Goal: Task Accomplishment & Management: Manage account settings

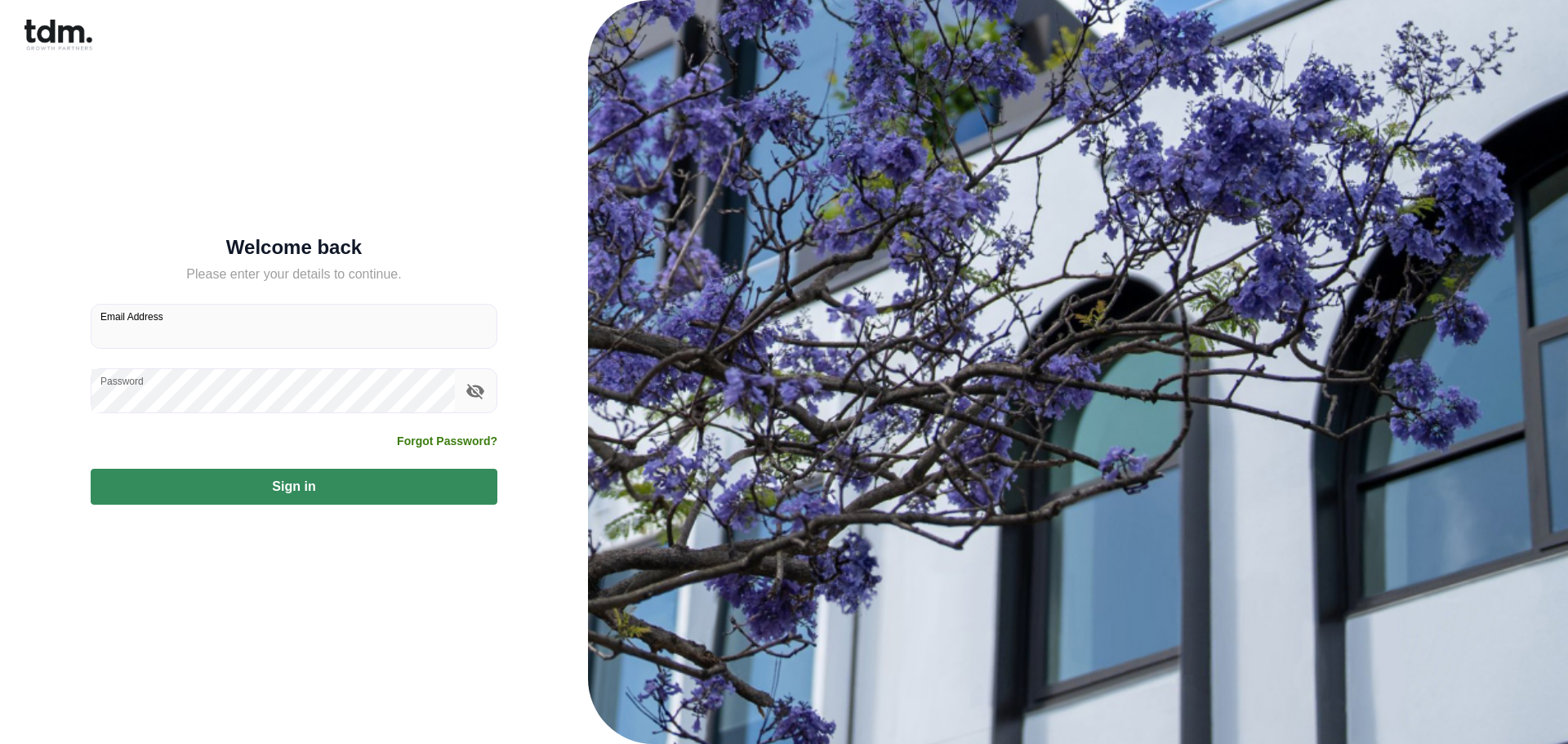
click at [325, 337] on input "Email Address" at bounding box center [294, 325] width 405 height 43
type input "**********"
click at [285, 478] on button "Sign in" at bounding box center [294, 486] width 407 height 36
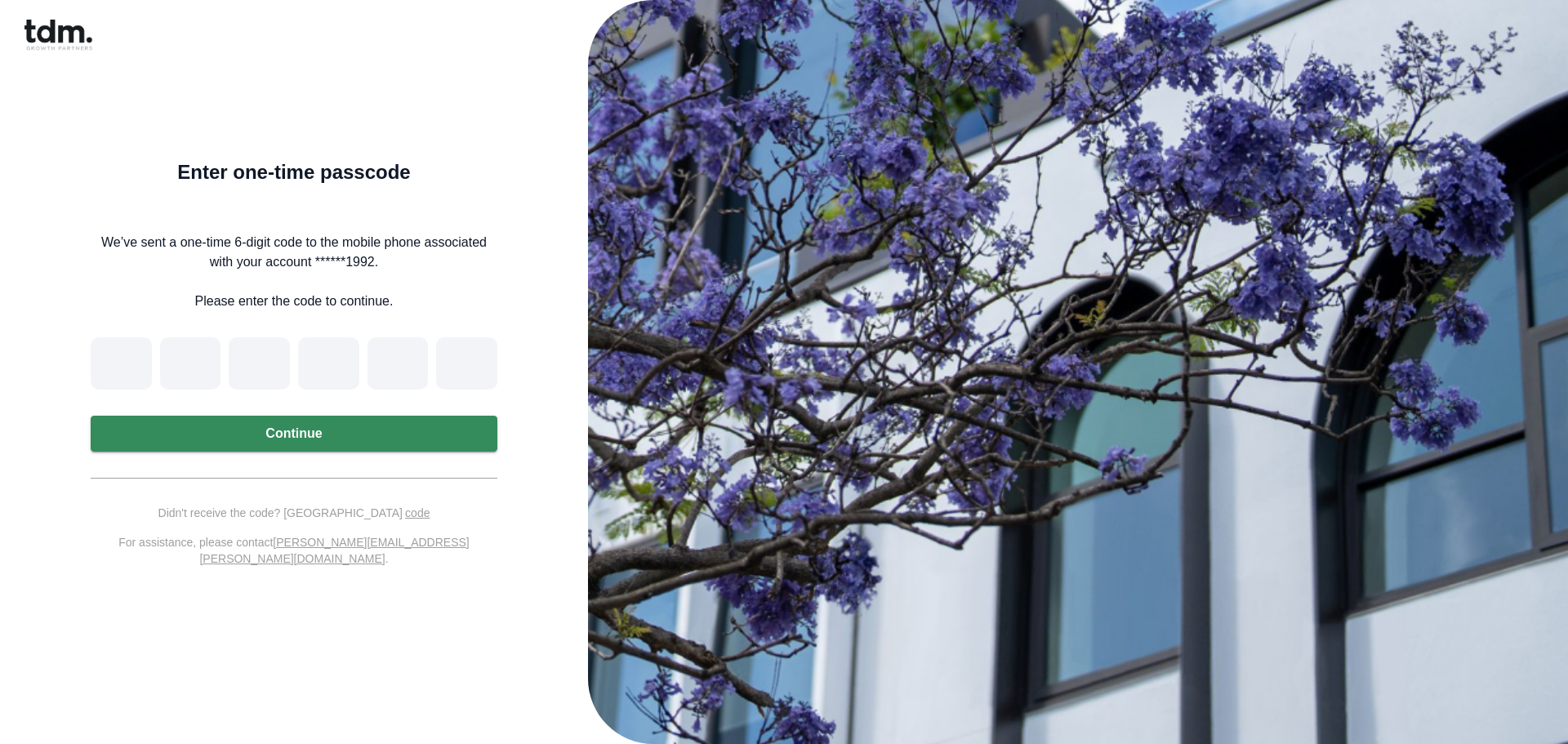
type input "*"
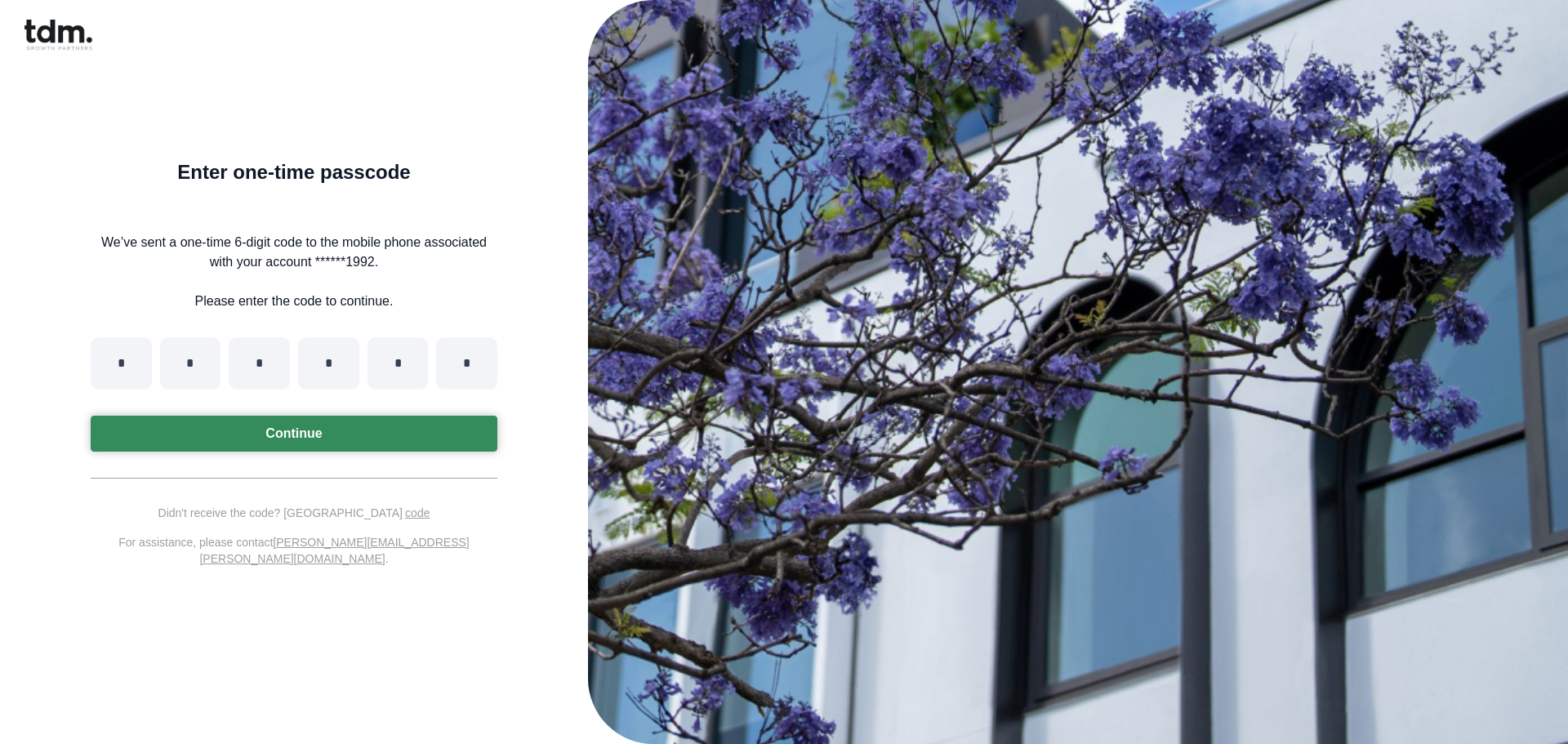
type input "*"
click at [420, 451] on button "Continue" at bounding box center [294, 433] width 407 height 36
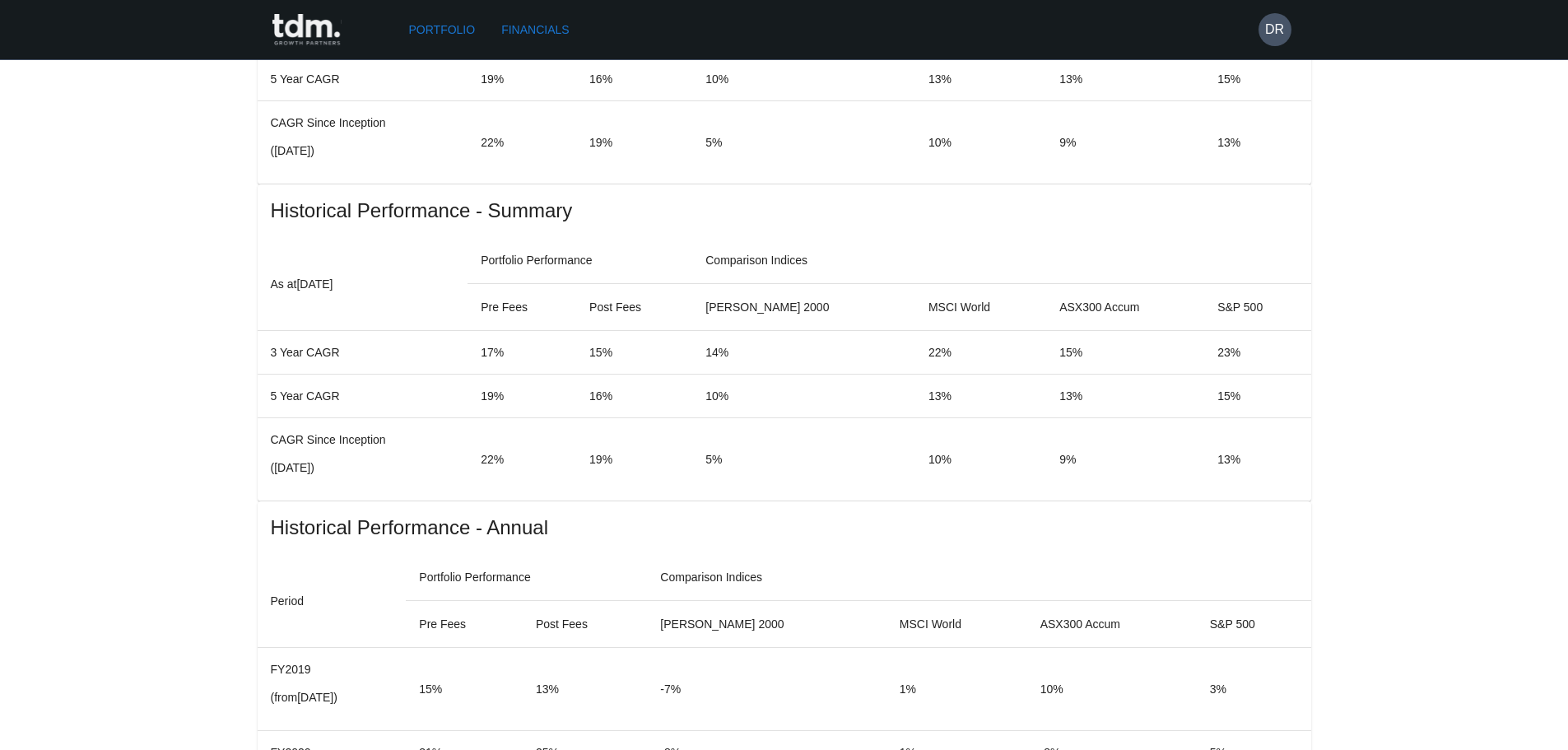
scroll to position [987, 0]
drag, startPoint x: 287, startPoint y: 271, endPoint x: 368, endPoint y: 414, distance: 164.3
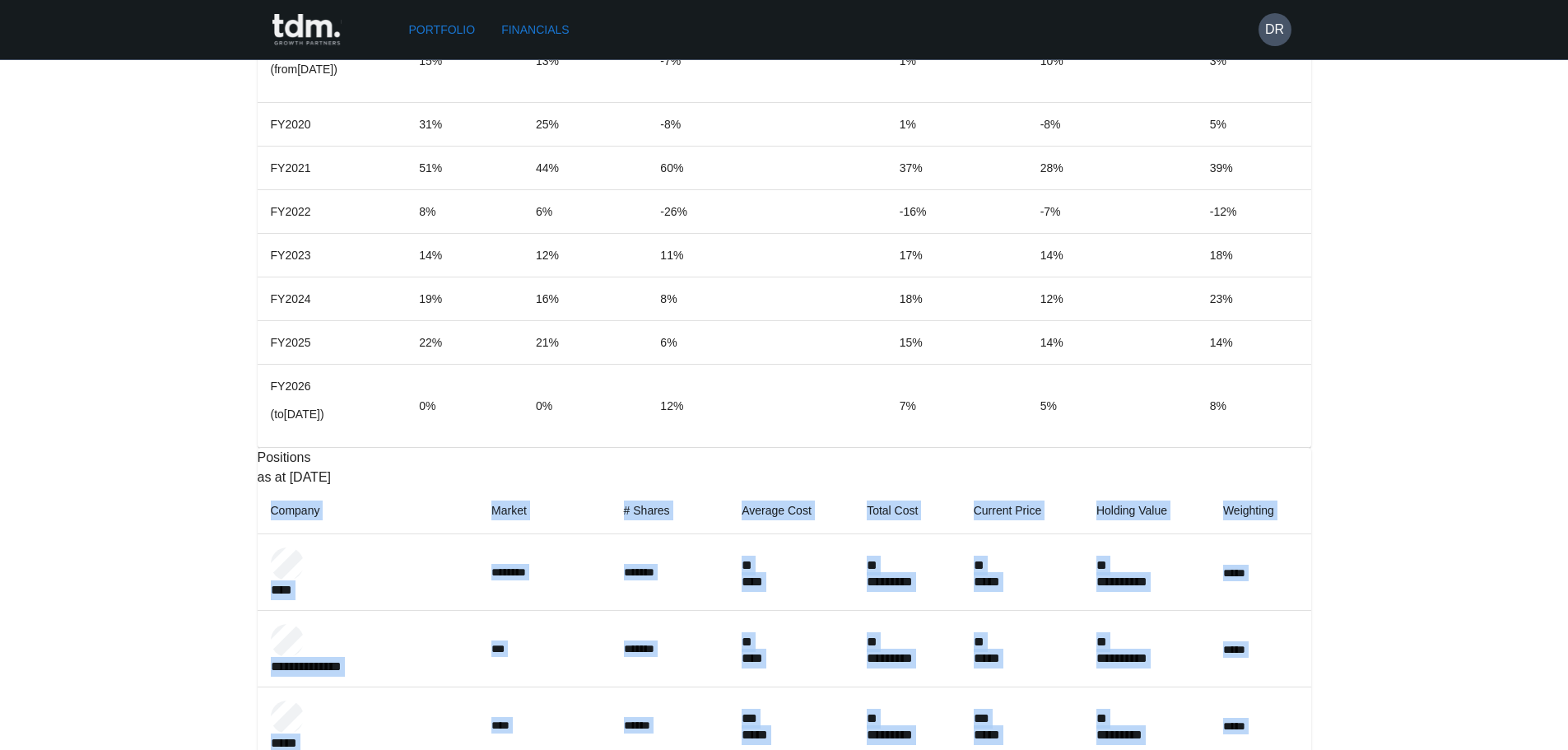
scroll to position [1642, 0]
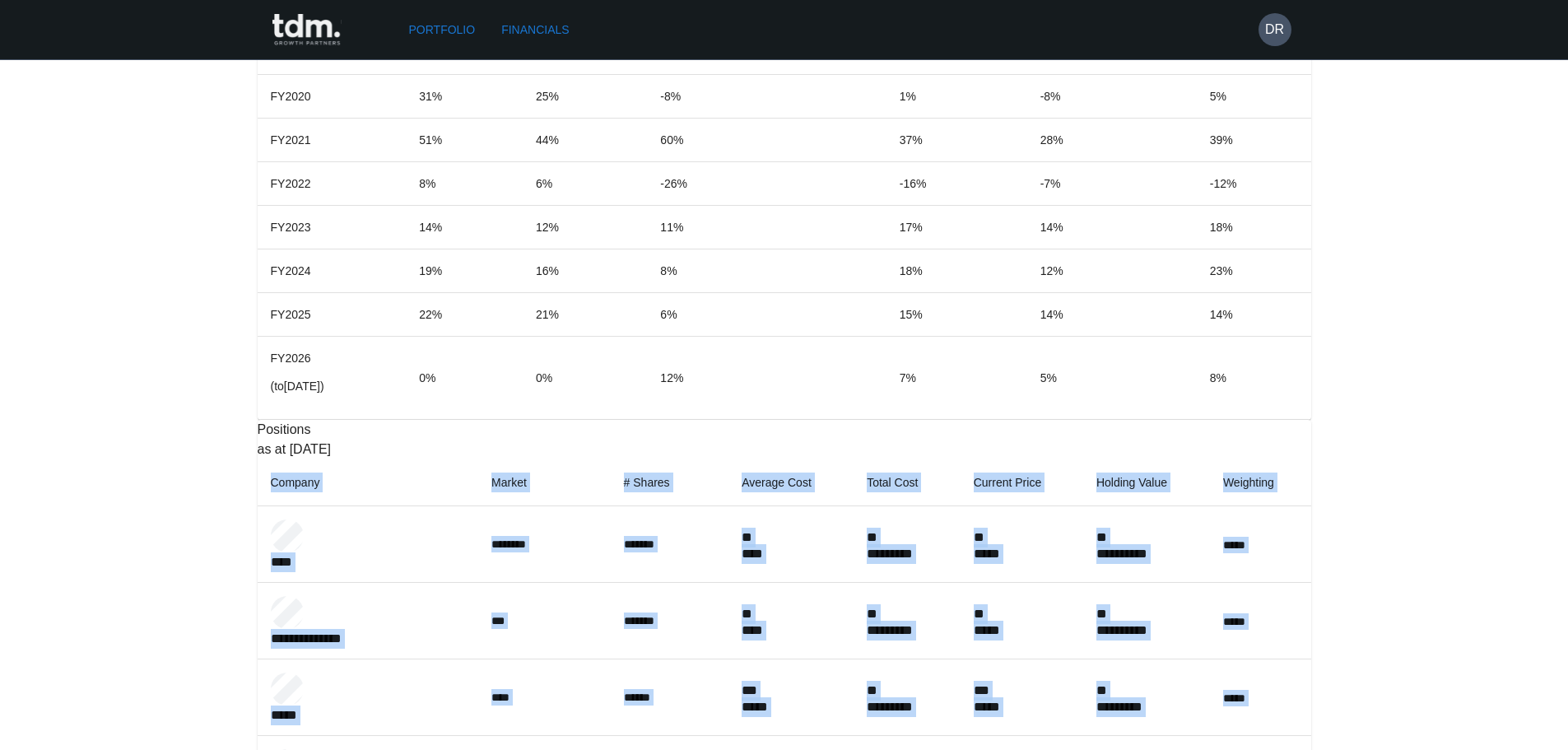
drag, startPoint x: 283, startPoint y: 275, endPoint x: 1189, endPoint y: 653, distance: 981.7
copy table "**********"
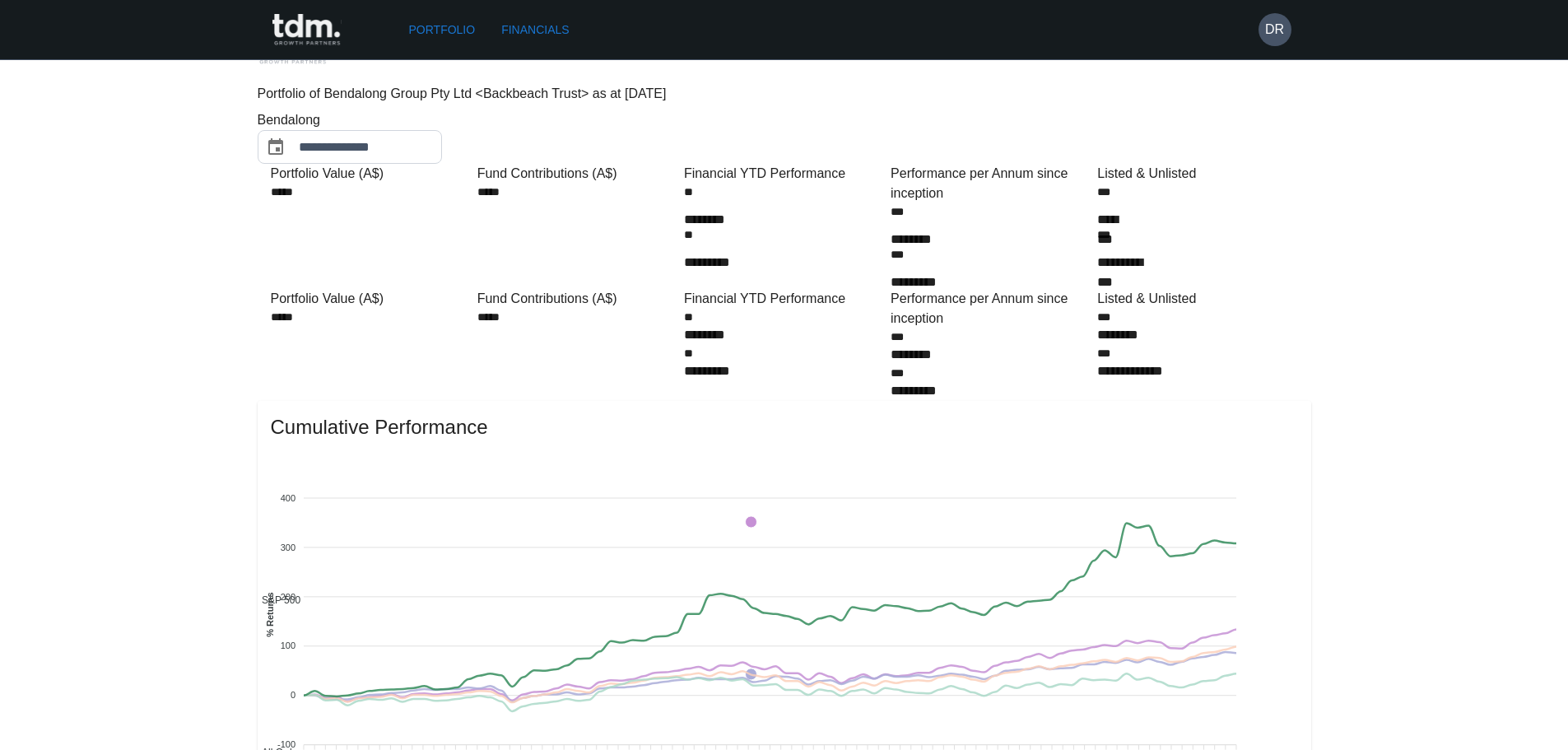
scroll to position [0, 0]
